Goal: Task Accomplishment & Management: Manage account settings

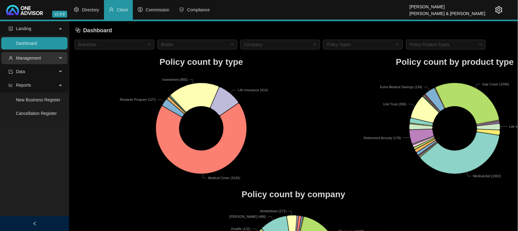
click at [42, 54] on span "Management" at bounding box center [33, 58] width 49 height 12
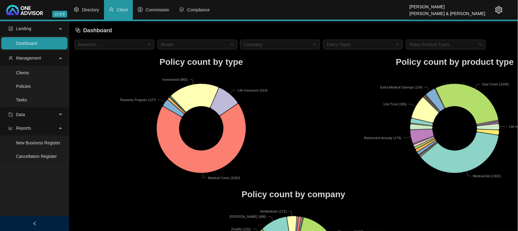
click at [29, 72] on link "Clients" at bounding box center [22, 72] width 13 height 5
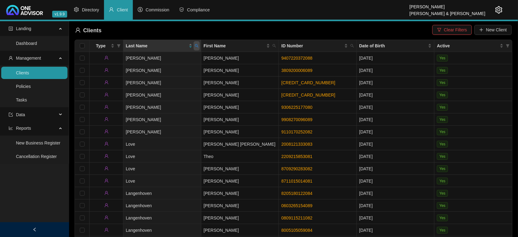
click at [198, 45] on icon "search" at bounding box center [197, 46] width 4 height 4
type input "curl"
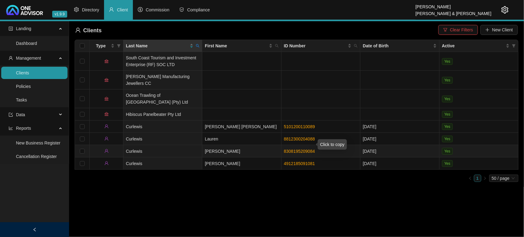
click at [293, 149] on link "8308195209084" at bounding box center [299, 151] width 31 height 5
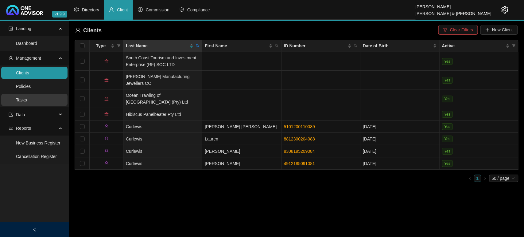
click at [27, 100] on link "Tasks" at bounding box center [21, 99] width 11 height 5
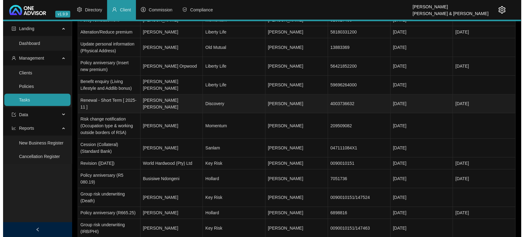
scroll to position [461, 0]
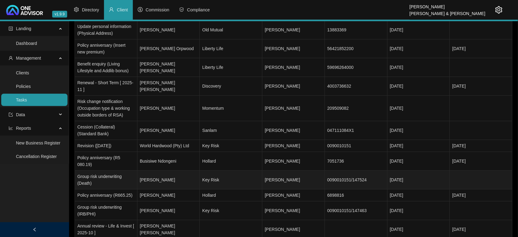
click at [154, 170] on td "Jayne Armour" at bounding box center [169, 179] width 63 height 19
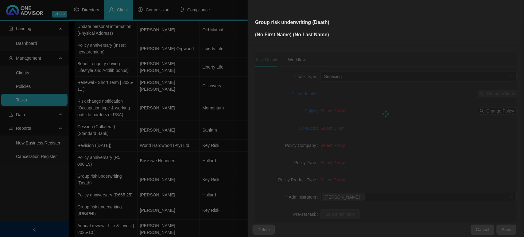
click at [160, 169] on div at bounding box center [262, 118] width 524 height 237
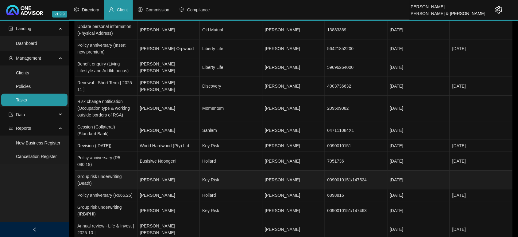
click at [177, 170] on td "Jayne Armour" at bounding box center [169, 179] width 63 height 19
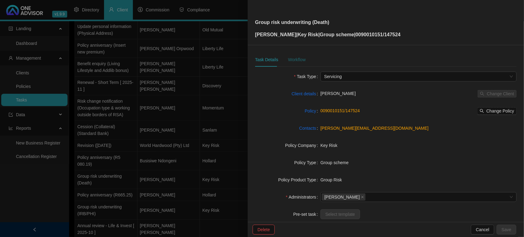
click at [291, 59] on div "Workflow" at bounding box center [296, 59] width 17 height 7
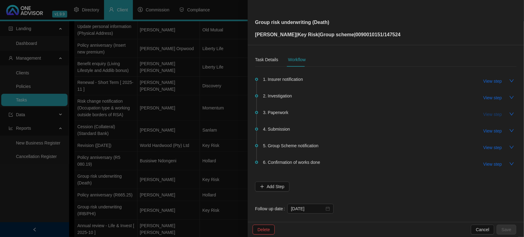
click at [489, 115] on span "View step" at bounding box center [493, 114] width 18 height 7
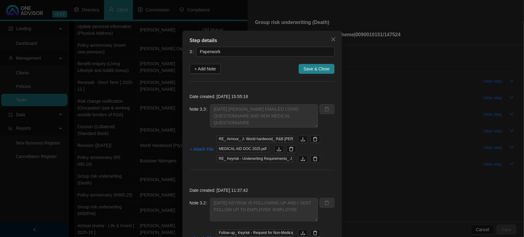
click at [332, 41] on icon "close" at bounding box center [333, 39] width 5 height 5
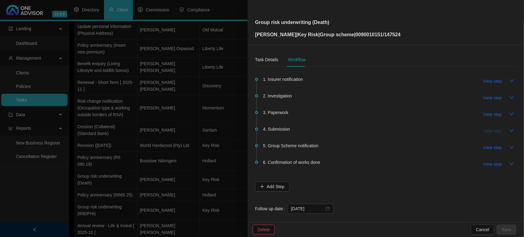
click at [488, 130] on span "View step" at bounding box center [493, 130] width 18 height 7
type input "Submission"
type textarea "EMAILED MELISSA TO SEE WHAT IS THE TURN AROUND TIME"
type textarea "29/09/2025- EMAILED IT ON TO KEYRISK FOR PROCESSING"
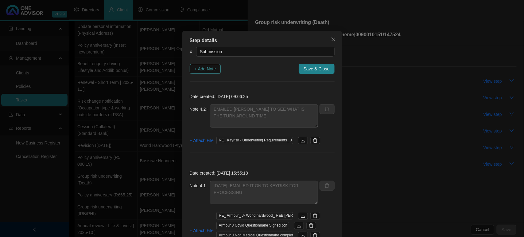
click at [200, 68] on span "+ Add Note" at bounding box center [205, 68] width 21 height 7
type textarea "EMAILED MELISSA TO SEE WHAT IS THE TURN AROUND TIME"
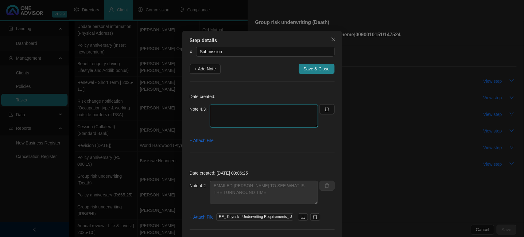
click at [244, 112] on textarea at bounding box center [264, 115] width 108 height 23
type textarea "t"
type textarea "TURN AROUND TIME IS 10 BUSINESS DAYS FROM SUBMISSION"
click at [200, 137] on span "+ Attach File" at bounding box center [202, 140] width 24 height 7
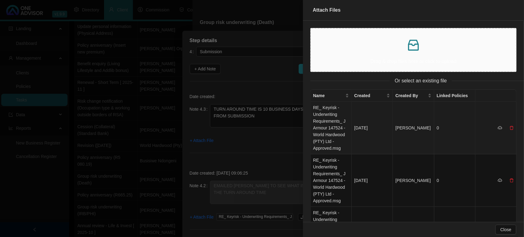
click at [345, 139] on td "RE_ Keyrisk - Underwriting Requirements_ J Armour 147524 - World Hardwood (PTY)…" at bounding box center [331, 128] width 41 height 52
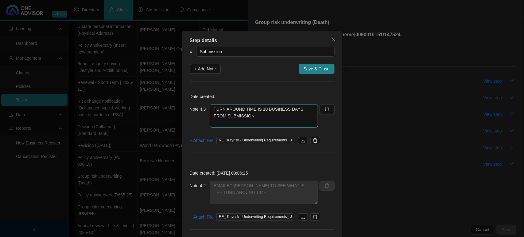
drag, startPoint x: 309, startPoint y: 68, endPoint x: 275, endPoint y: 125, distance: 67.1
click at [275, 125] on div "4 Submission + Add Note Save & Close Date created: Note 4.3 TURN AROUND TIME IS…" at bounding box center [262, 194] width 145 height 294
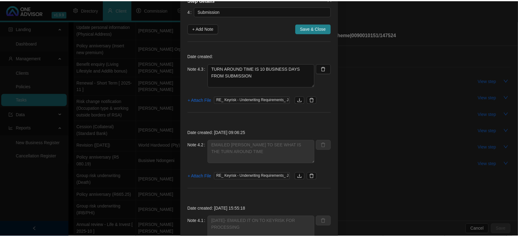
scroll to position [0, 0]
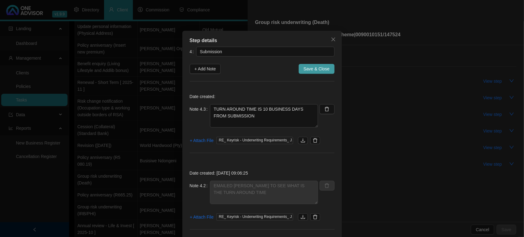
click at [318, 70] on span "Save & Close" at bounding box center [317, 68] width 26 height 7
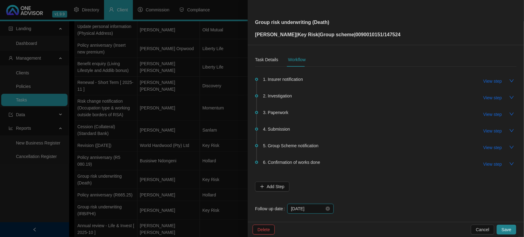
click at [319, 206] on input "2025-10-08" at bounding box center [307, 208] width 33 height 7
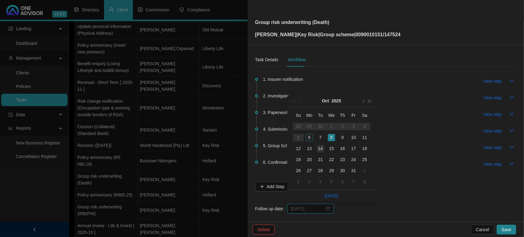
type input "2025-10-14"
click at [321, 150] on div "14" at bounding box center [320, 148] width 7 height 7
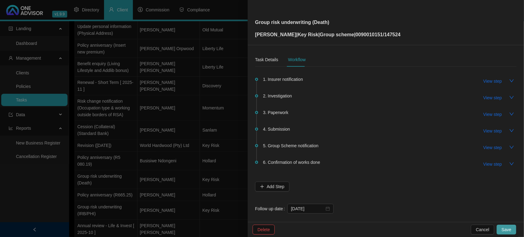
click at [506, 227] on span "Save" at bounding box center [507, 229] width 10 height 7
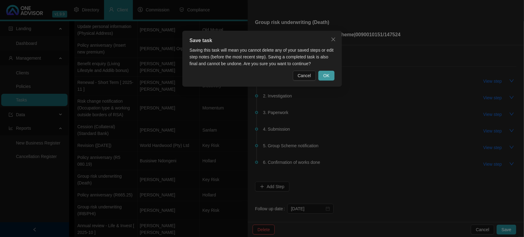
click at [324, 74] on span "OK" at bounding box center [326, 75] width 6 height 7
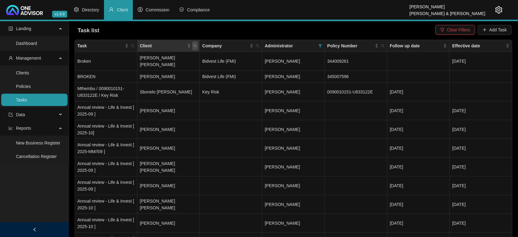
click at [197, 45] on icon "search" at bounding box center [195, 46] width 4 height 4
type input "YEG"
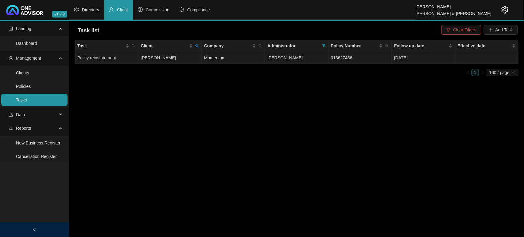
click at [181, 59] on td "Eugene Yegambaram" at bounding box center [169, 58] width 63 height 12
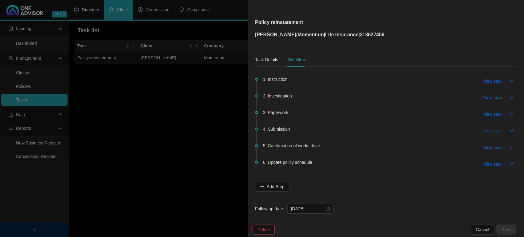
click at [489, 128] on span "View step" at bounding box center [493, 130] width 18 height 7
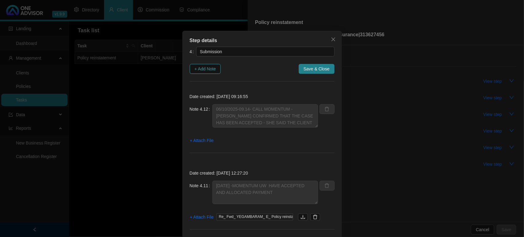
click at [196, 67] on span "+ Add Note" at bounding box center [205, 68] width 21 height 7
type textarea "06/10/2025-09.14- CALL MOMENTUM - ADELE CONFIRMED THAT THE CASE HAS BEEN ACCEPT…"
type textarea "02/10/2025 -MOMENTUM UW HAVE ACCEPTED AND ALLOCATED PAYMENT"
type textarea "01/10/2025 - 13.11 CALLED MOMENTUM - SPOKE TO LAVERN SHE SAID THE INSOLVENCY QU…"
type textarea "29/09/2025 -CLIENT MADE PAYMENT / I FORWARDED PROOF OF PAYMENT AND AGAIN THE IN…"
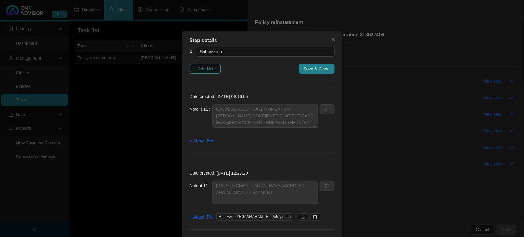
type textarea "29/09/2025 - CLIENT CALLED FOR BANK DETAILS / I EMAILED THEM TO HIM"
type textarea "29/09/2025- CLIENT SUBMITTED INSOLVENCY QUESTIONNAIRE DIRECTLY TO MOMENTUM / AN…"
type textarea "26/09/2025 CLIENT FORWARDED THE INSOLVENCY QUESTIONNAIRE TO RELEVANT PERSON TO …"
type textarea "25/09/2025 MOMENTUM EMAILED CLIENT AND I ON OUTSTANDING REQUIREMENTS"
type textarea "22/09/2025 - EMAILED THE CLIENT THE INSOLVENCY QUESITONNAIRE FOR COMPLETION"
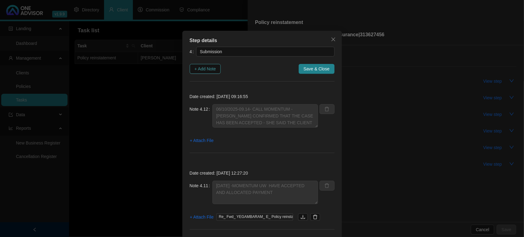
type textarea "22/09/2025 - RECEIVED NOTIFICATION THAT THEY REQUIRE AN INSOLVENCY QUESTIONNAIR…"
type textarea "18/09/2025 MYRIAD CONFIRMED RECIEPT AND THEY HAVE SENT TO UW DEPARTMENT AND THE…"
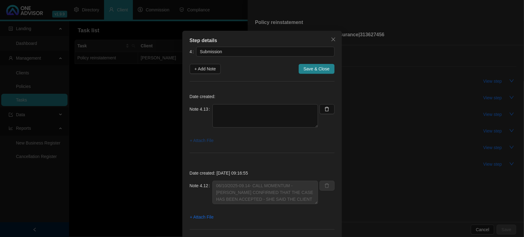
click at [194, 141] on span "+ Attach File" at bounding box center [202, 140] width 24 height 7
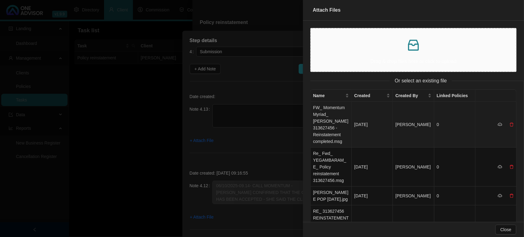
click at [327, 126] on td "FW_ Momentum Myriad_ Eugene Yegambaram 313627456 - Reinstatement completed.msg" at bounding box center [331, 125] width 41 height 46
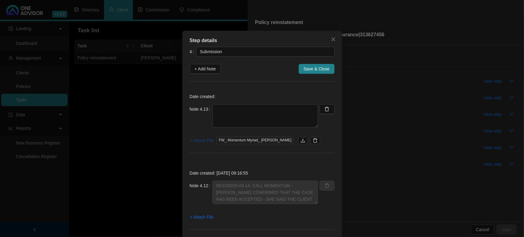
click at [201, 141] on span "+ Attach File" at bounding box center [202, 140] width 24 height 7
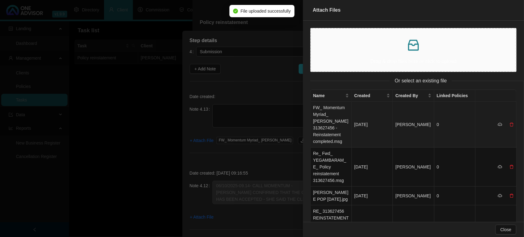
click at [333, 117] on td "FW_ Momentum Myriad_ Eugene Yegambaram 313627456 - Reinstatement completed.msg" at bounding box center [331, 125] width 41 height 46
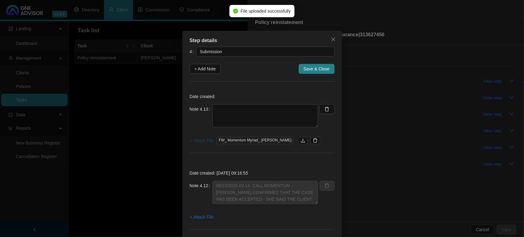
click at [197, 139] on span "+ Attach File" at bounding box center [202, 140] width 24 height 7
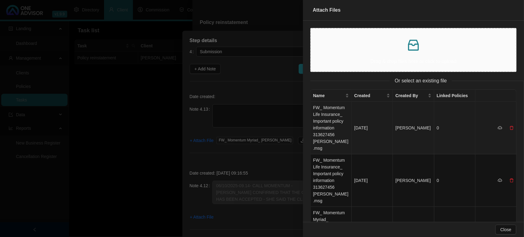
click at [327, 136] on td "FW_ Momentum Life Insurance_ Important policy information 313627456 EUGENE YEGA…" at bounding box center [331, 128] width 41 height 52
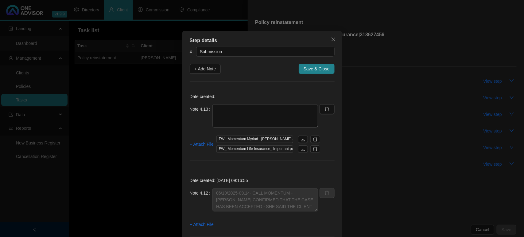
click at [243, 103] on div "Date created: Note 4.13 + Attach File FW_ Momentum Myriad_ Eugene Yegambaram 31…" at bounding box center [262, 128] width 145 height 79
click at [241, 105] on textarea at bounding box center [265, 115] width 106 height 23
click at [303, 111] on textarea "06/10/2025 - POLICY HAS BEEN REINSTATED" at bounding box center [265, 115] width 106 height 23
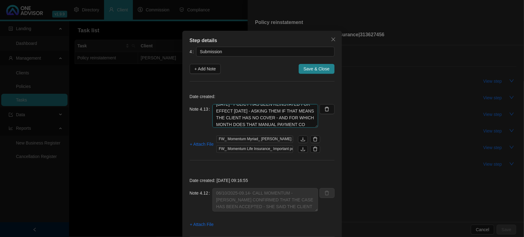
scroll to position [12, 0]
type textarea "06/10/2025 - POLICY HAS BEEN REINSTATED FOR EFFECT 01.11.2025 - ASKING THEM IF …"
click at [203, 146] on span "+ Attach File" at bounding box center [202, 144] width 24 height 7
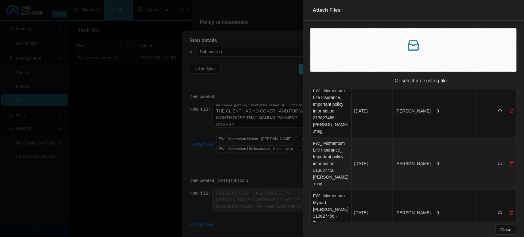
scroll to position [0, 0]
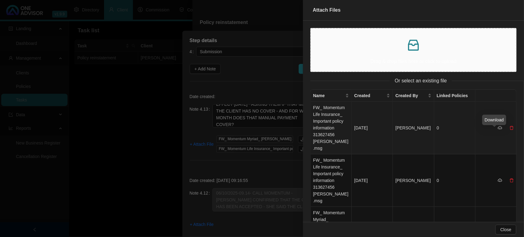
click at [498, 130] on icon "cloud-download" at bounding box center [500, 128] width 4 height 4
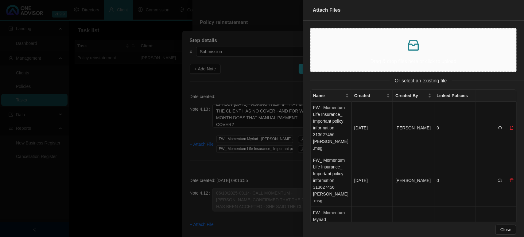
click at [361, 49] on p at bounding box center [413, 45] width 195 height 15
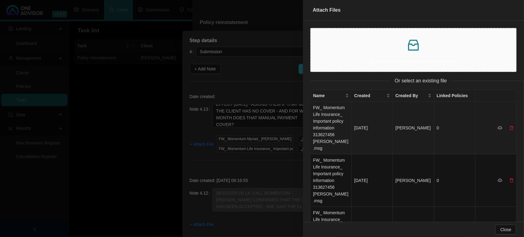
click at [324, 120] on td "FW_ Momentum Life Insurance_ Important policy information 313627456 EUGENE YEGA…" at bounding box center [331, 128] width 41 height 52
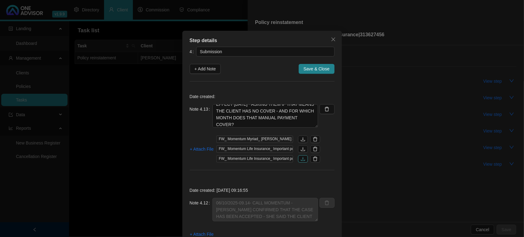
click at [304, 160] on button "button" at bounding box center [303, 158] width 10 height 7
click at [308, 69] on span "Save & Close" at bounding box center [317, 68] width 26 height 7
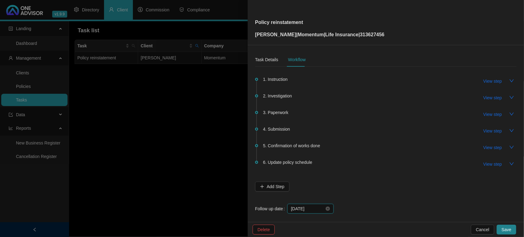
click at [317, 210] on input "2025-10-07" at bounding box center [307, 208] width 33 height 7
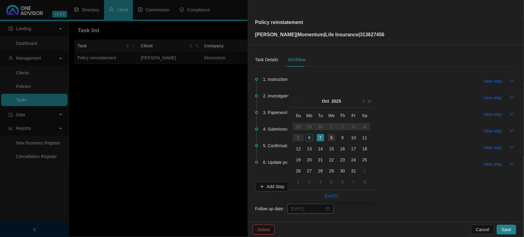
type input "2025-10-08"
click at [332, 142] on td "8" at bounding box center [331, 137] width 11 height 11
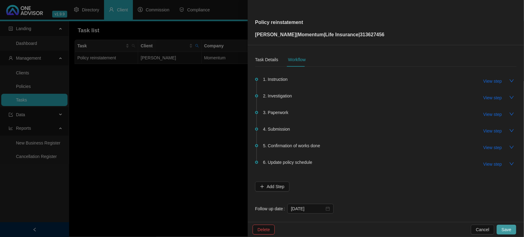
click at [503, 227] on span "Save" at bounding box center [507, 229] width 10 height 7
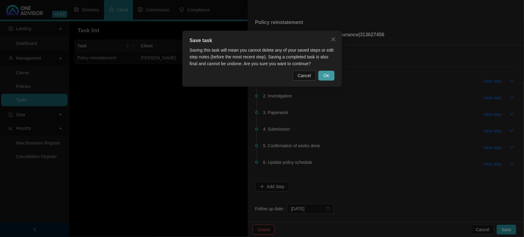
click at [332, 79] on button "OK" at bounding box center [326, 76] width 16 height 10
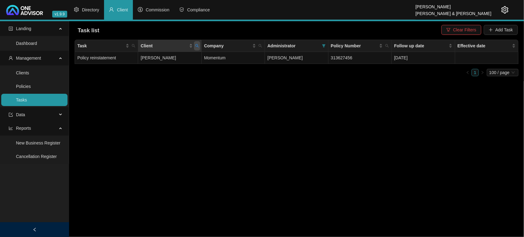
click at [196, 48] on icon "search" at bounding box center [197, 46] width 4 height 4
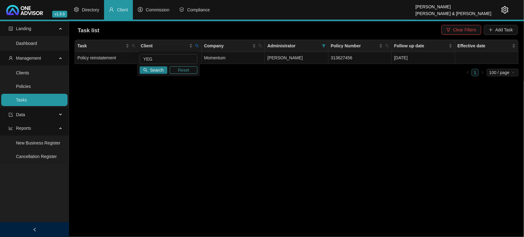
drag, startPoint x: 181, startPoint y: 71, endPoint x: 175, endPoint y: 68, distance: 5.9
click at [181, 70] on span "Reset" at bounding box center [183, 70] width 11 height 7
click at [150, 68] on span "Search" at bounding box center [157, 70] width 14 height 7
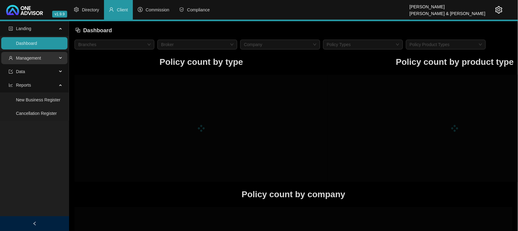
drag, startPoint x: 33, startPoint y: 59, endPoint x: 44, endPoint y: 62, distance: 10.9
click at [34, 59] on span "Management" at bounding box center [28, 58] width 25 height 5
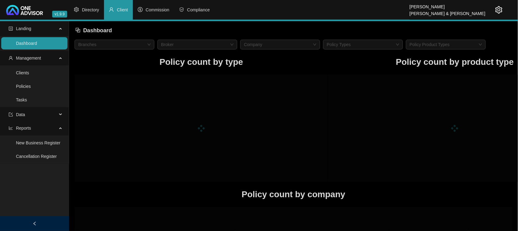
drag, startPoint x: 45, startPoint y: 76, endPoint x: 62, endPoint y: 75, distance: 17.5
click at [29, 75] on link "Clients" at bounding box center [22, 72] width 13 height 5
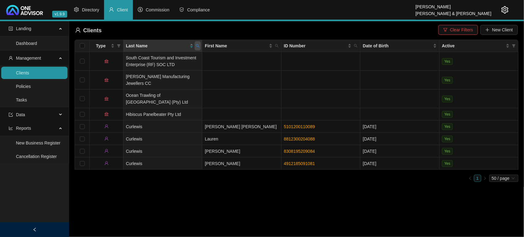
click at [197, 45] on icon "search" at bounding box center [198, 46] width 4 height 4
type input "YEGA"
click at [164, 67] on span "Search" at bounding box center [158, 70] width 14 height 7
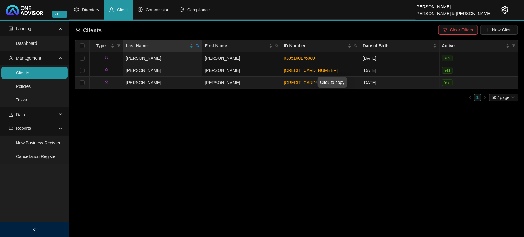
click at [301, 82] on link "[CREDIT_CARD_NUMBER]" at bounding box center [311, 82] width 54 height 5
